Goal: Information Seeking & Learning: Find specific fact

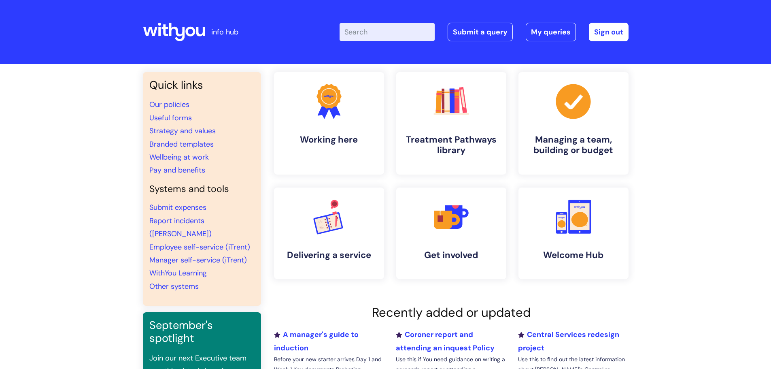
click at [382, 36] on input "Enter your search term here..." at bounding box center [387, 32] width 95 height 18
type input "discipli"
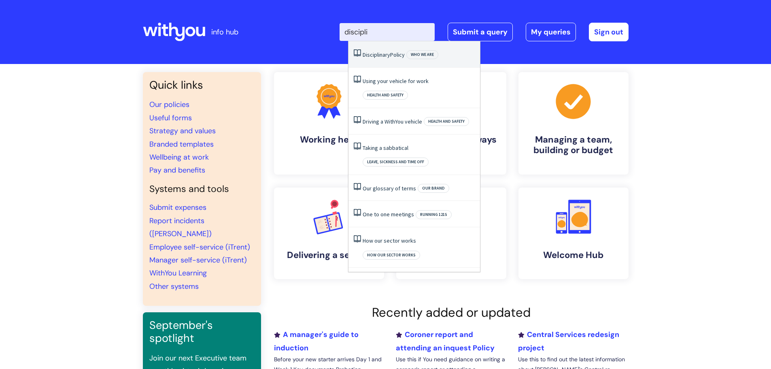
click at [392, 53] on link "Disciplinary Policy" at bounding box center [384, 54] width 42 height 7
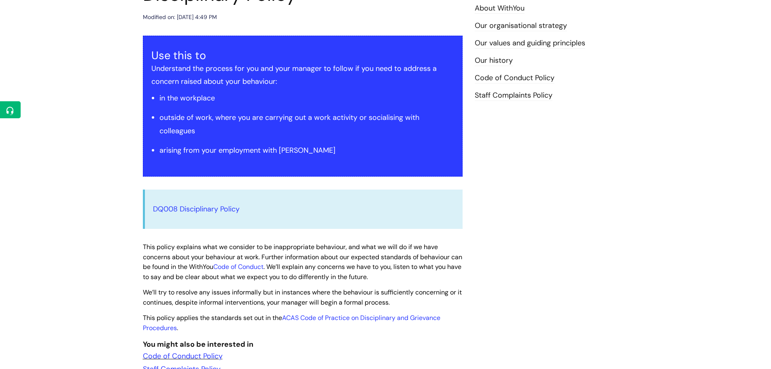
scroll to position [121, 0]
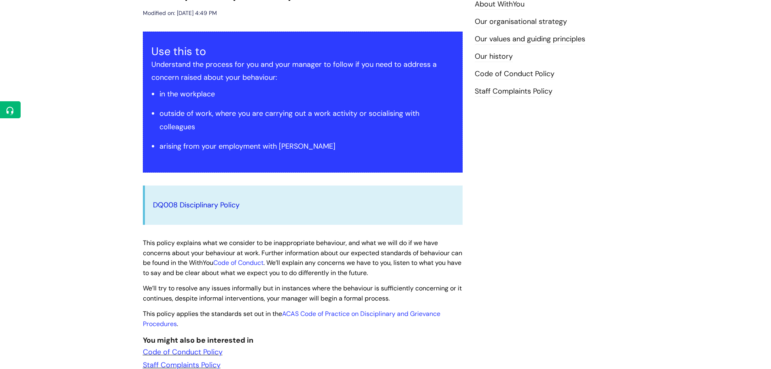
click at [183, 204] on link "DQ008 Disciplinary Policy" at bounding box center [196, 205] width 87 height 10
